Goal: Check status: Check status

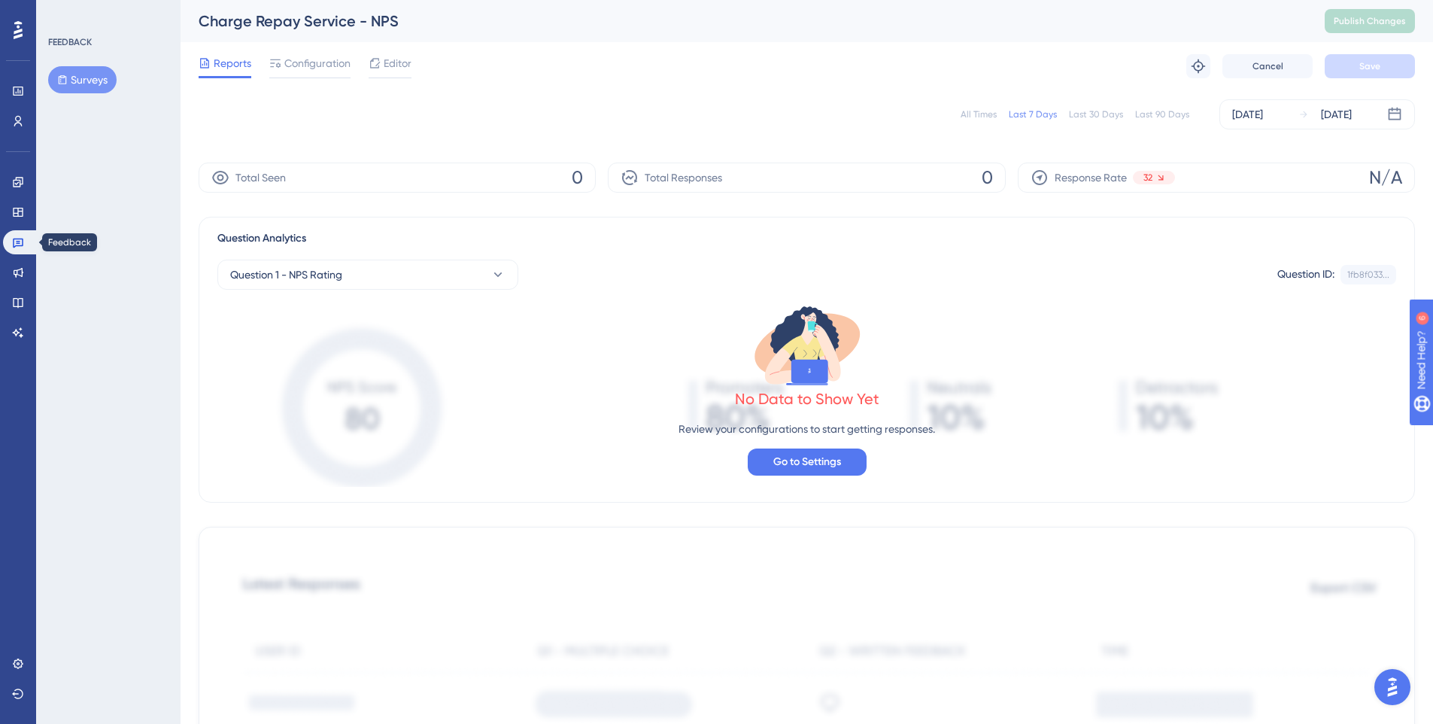
click at [24, 247] on link at bounding box center [21, 242] width 36 height 24
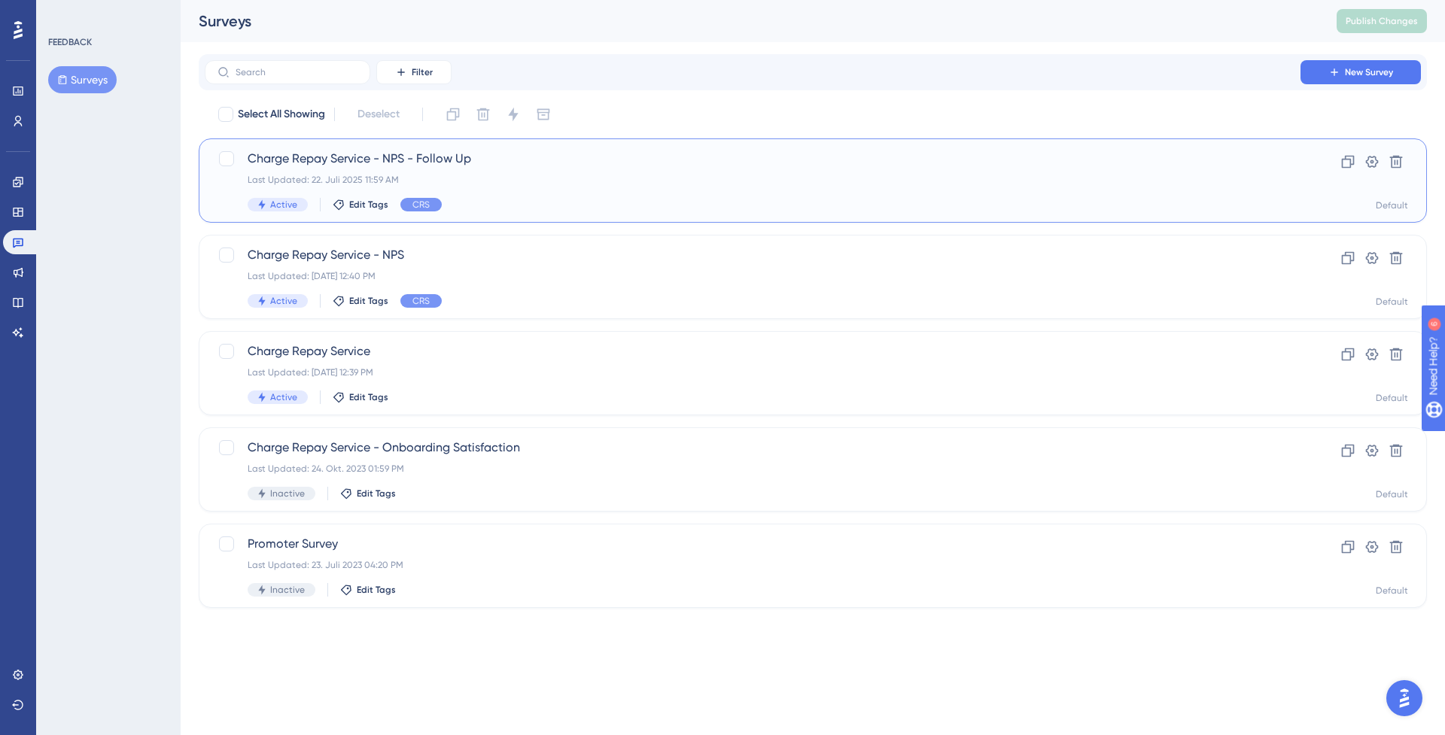
click at [556, 178] on div "Last Updated: 22. Juli 2025 11:59 AM" at bounding box center [753, 180] width 1010 height 12
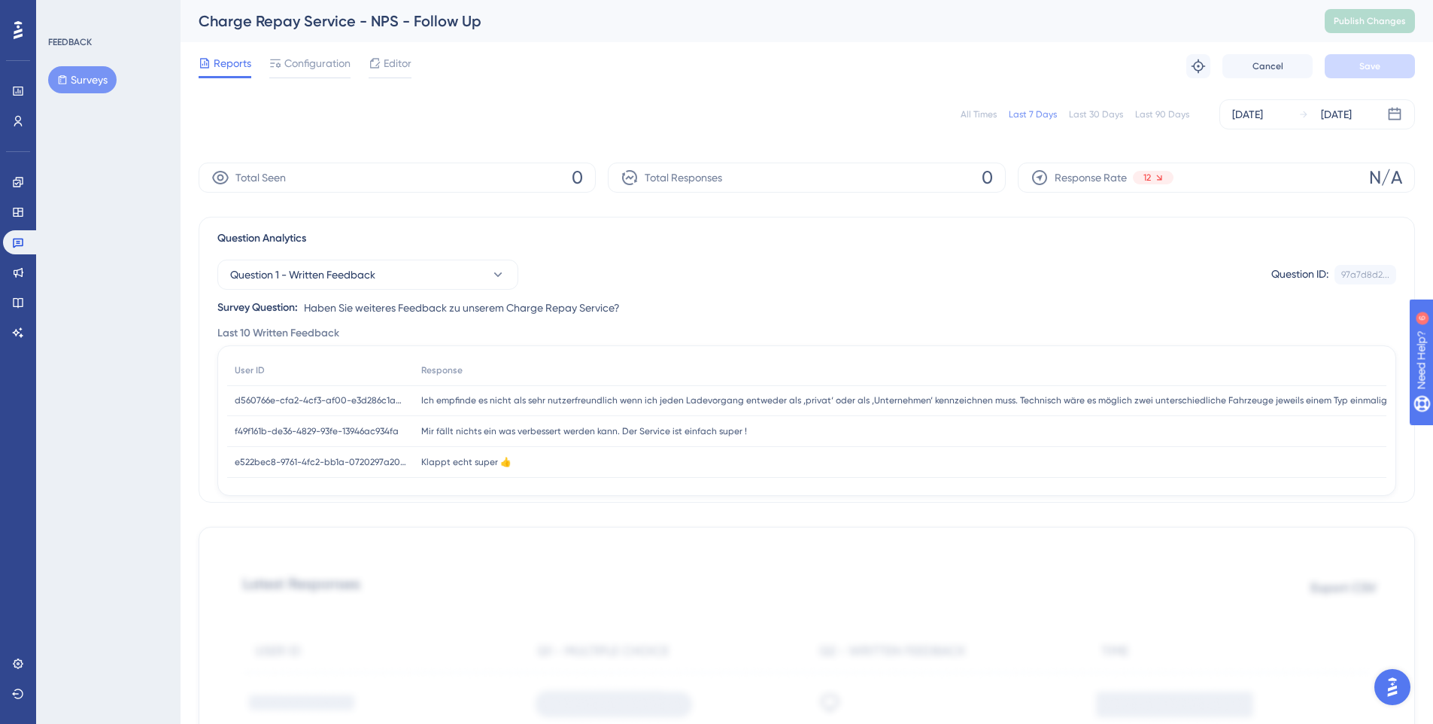
click at [1151, 179] on div "12" at bounding box center [1153, 178] width 41 height 14
click at [1114, 116] on div "Last 30 Days" at bounding box center [1096, 114] width 54 height 12
click at [19, 244] on icon at bounding box center [18, 244] width 11 height 10
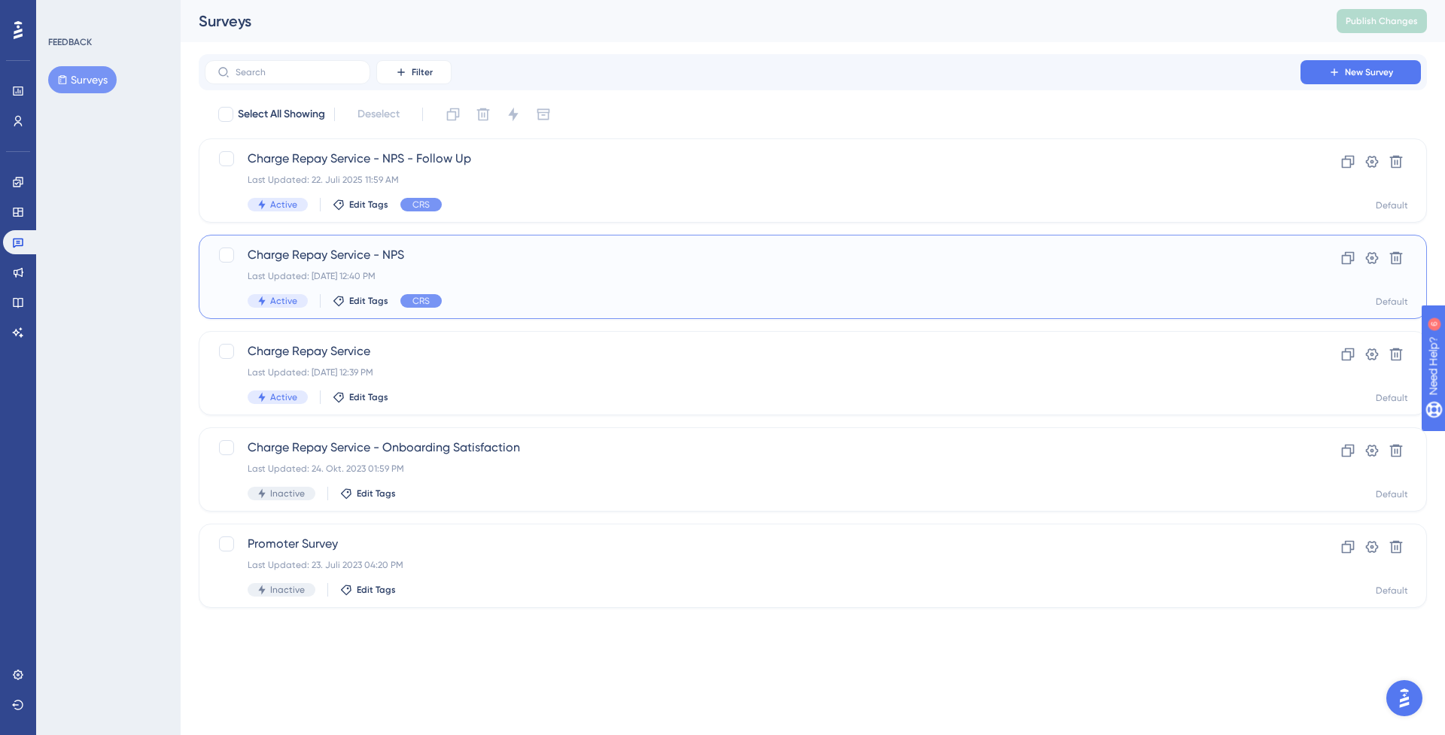
click at [423, 265] on div "Charge Repay Service - NPS Last Updated: [DATE] 12:40 PM Active Edit Tags CRS" at bounding box center [753, 277] width 1010 height 62
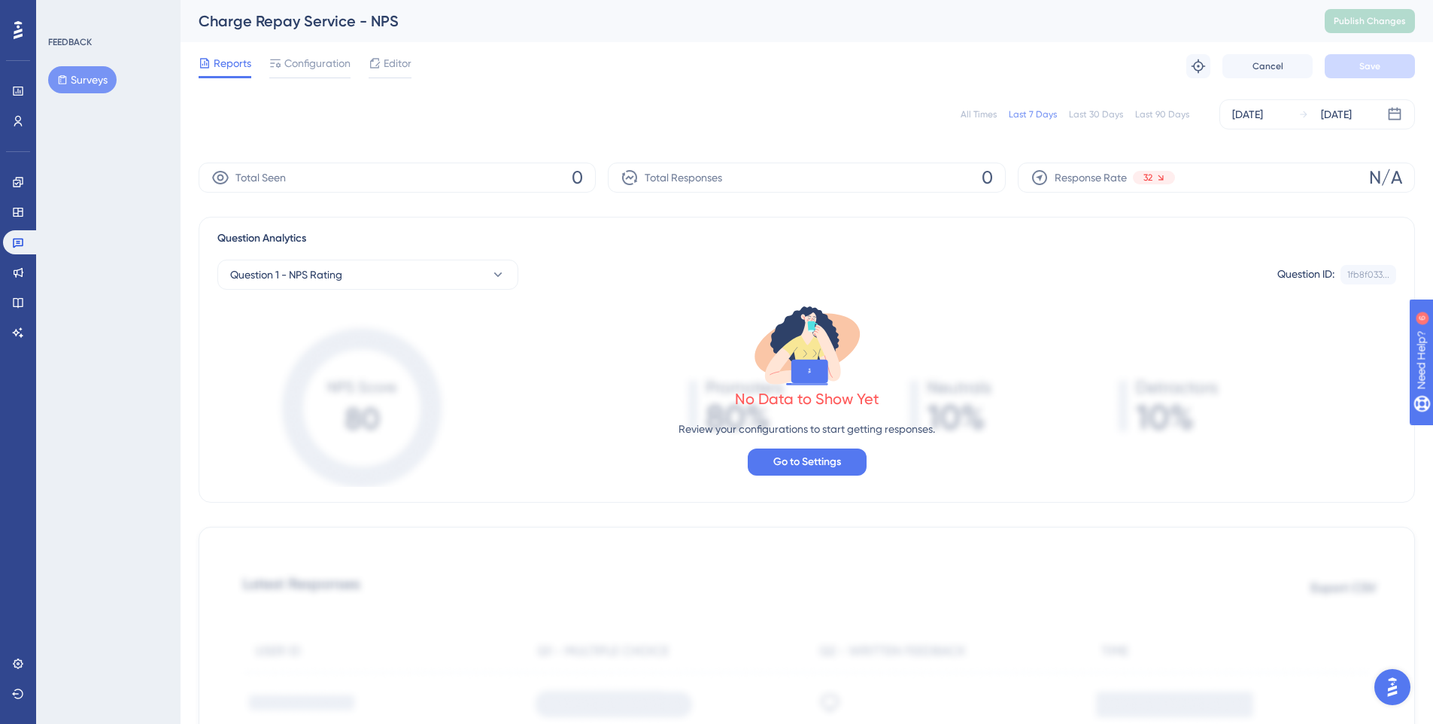
click at [1105, 111] on div "Last 30 Days" at bounding box center [1096, 114] width 54 height 12
click at [973, 113] on div "All Times" at bounding box center [979, 114] width 36 height 12
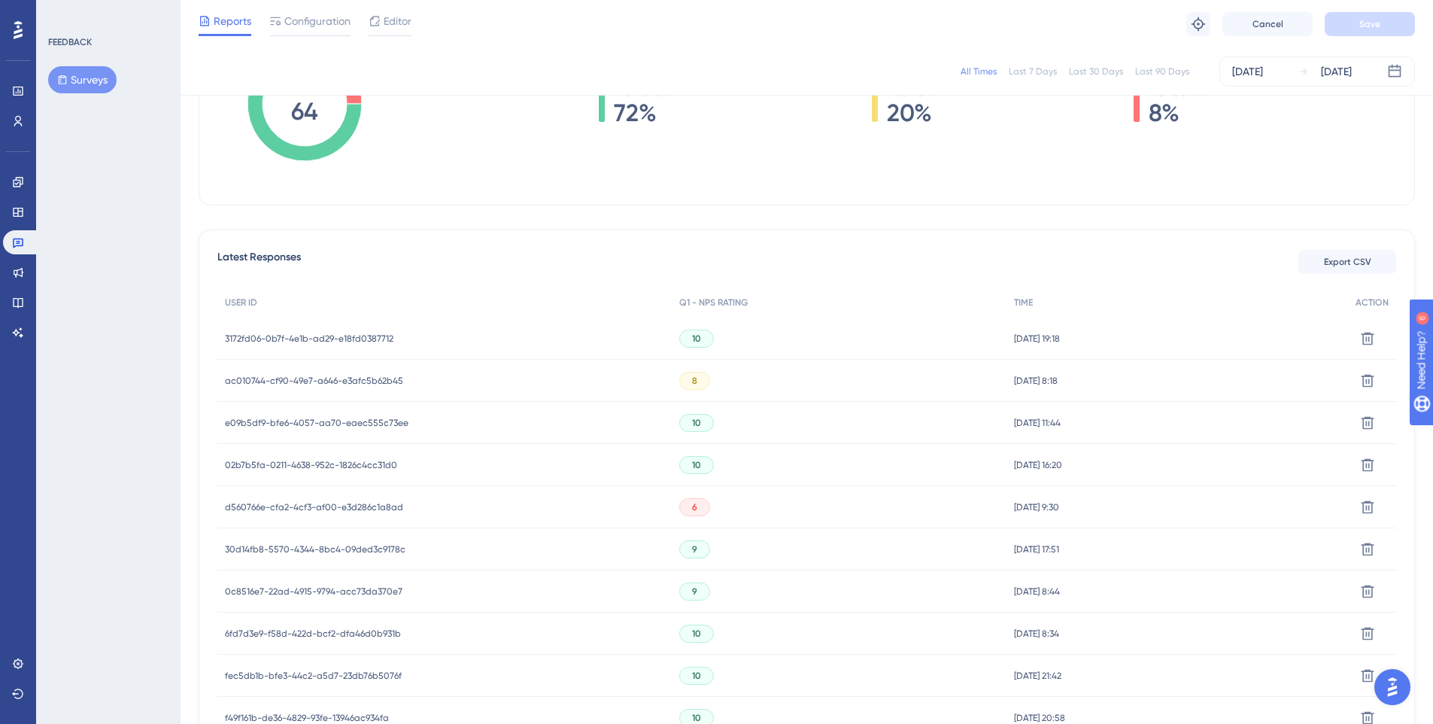
scroll to position [130, 0]
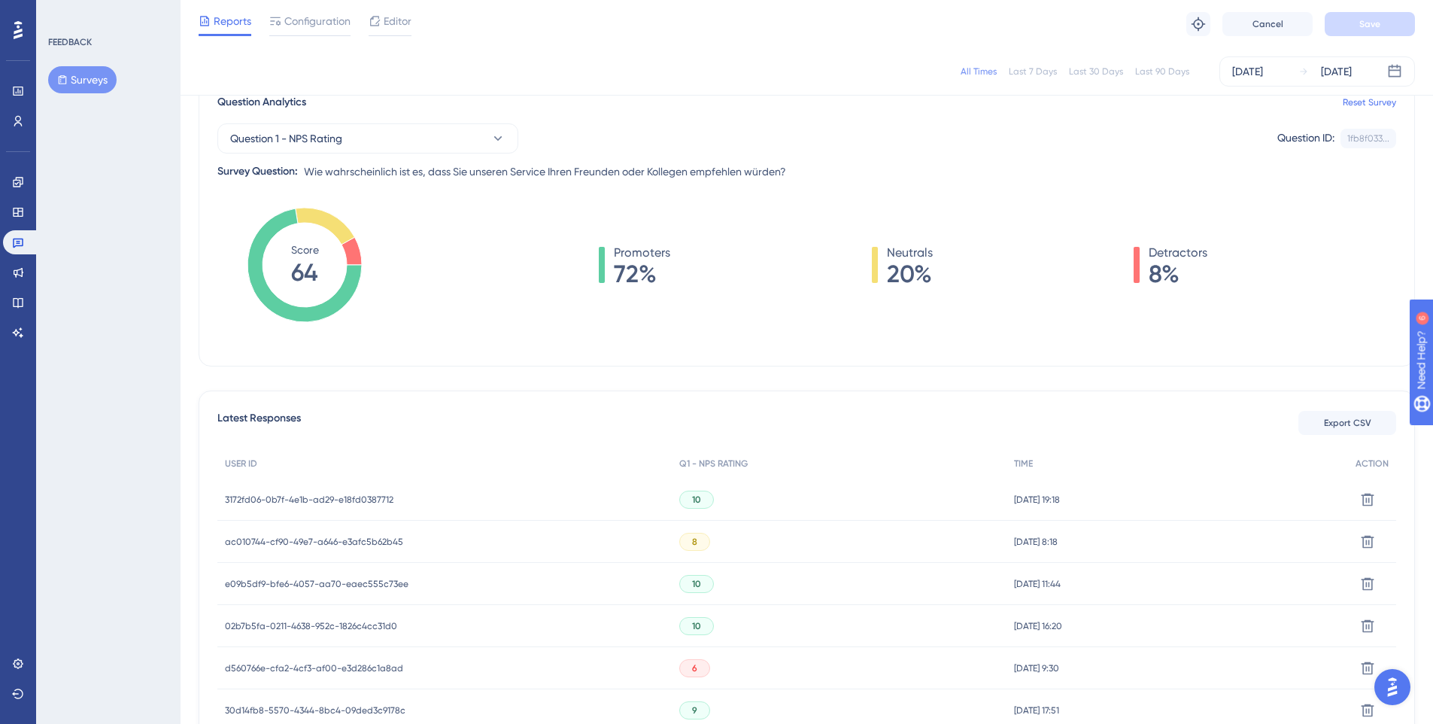
click at [899, 59] on div "All Times Last 7 Days Last 30 Days Last 90 Days [DATE] [DATE]" at bounding box center [807, 71] width 1217 height 30
